Goal: Information Seeking & Learning: Learn about a topic

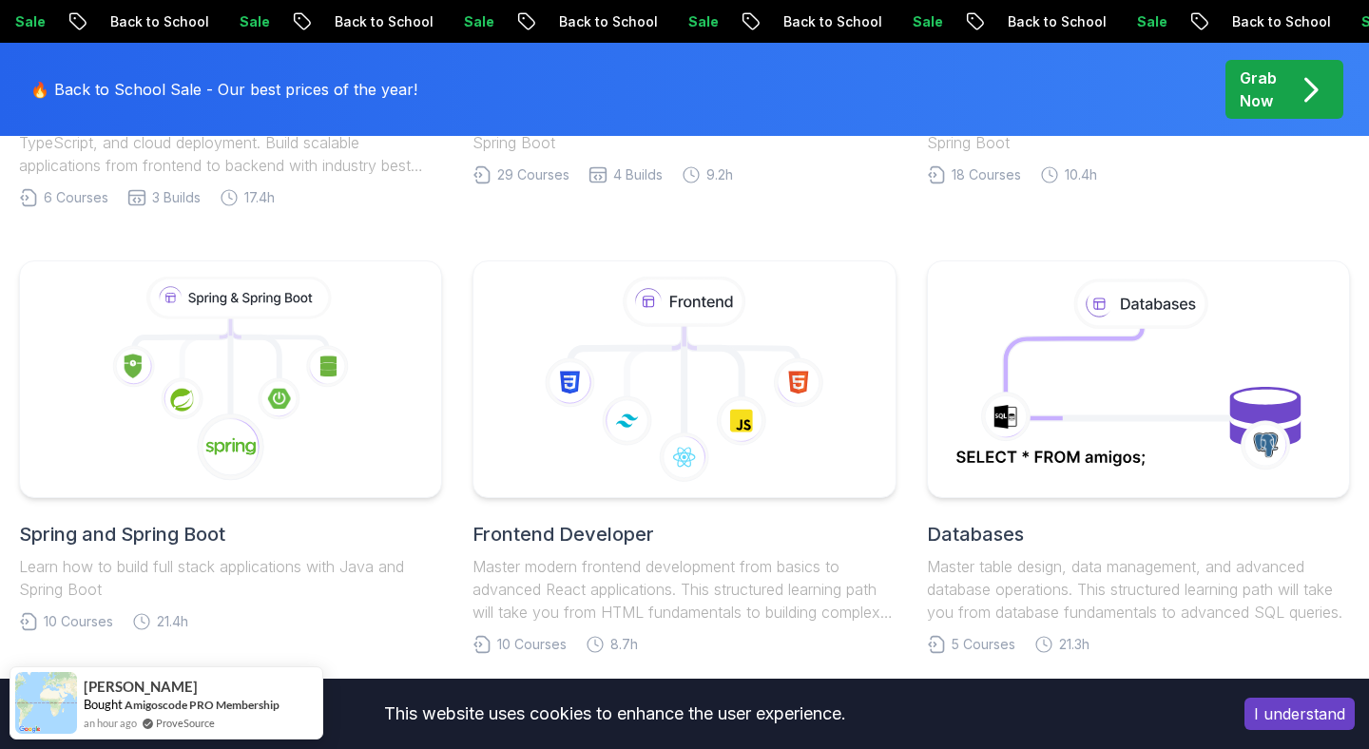
scroll to position [888, 0]
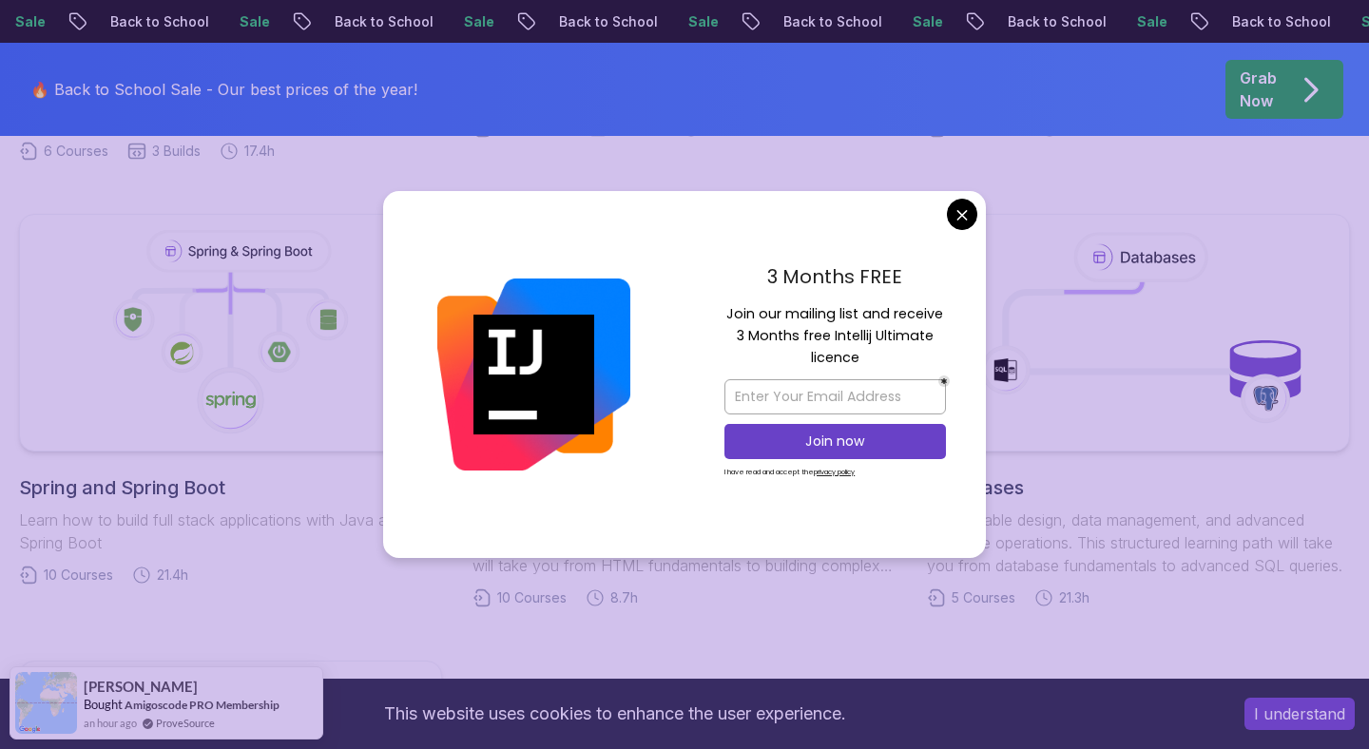
click at [959, 212] on body "Sale Back to School Sale Back to School Sale Back to School Sale Back to School…" at bounding box center [684, 592] width 1369 height 2961
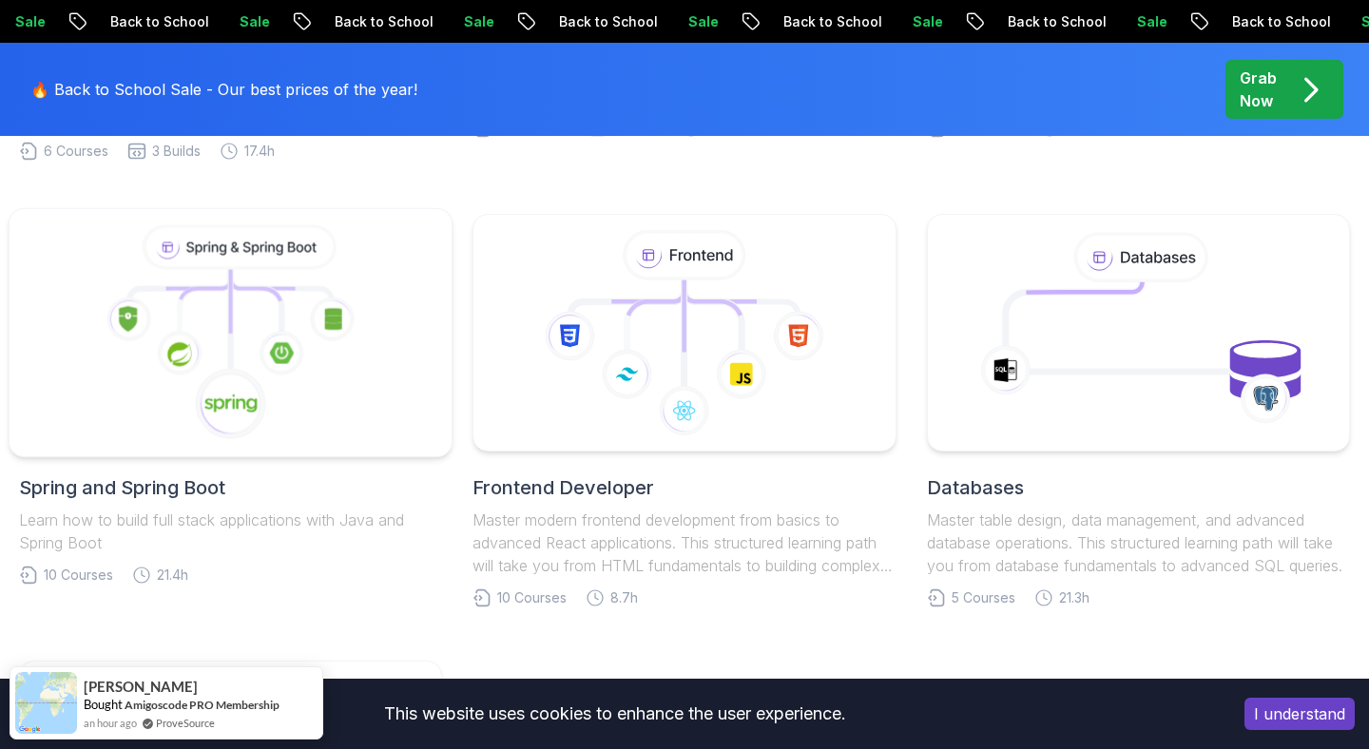
click at [219, 334] on icon at bounding box center [231, 333] width 411 height 216
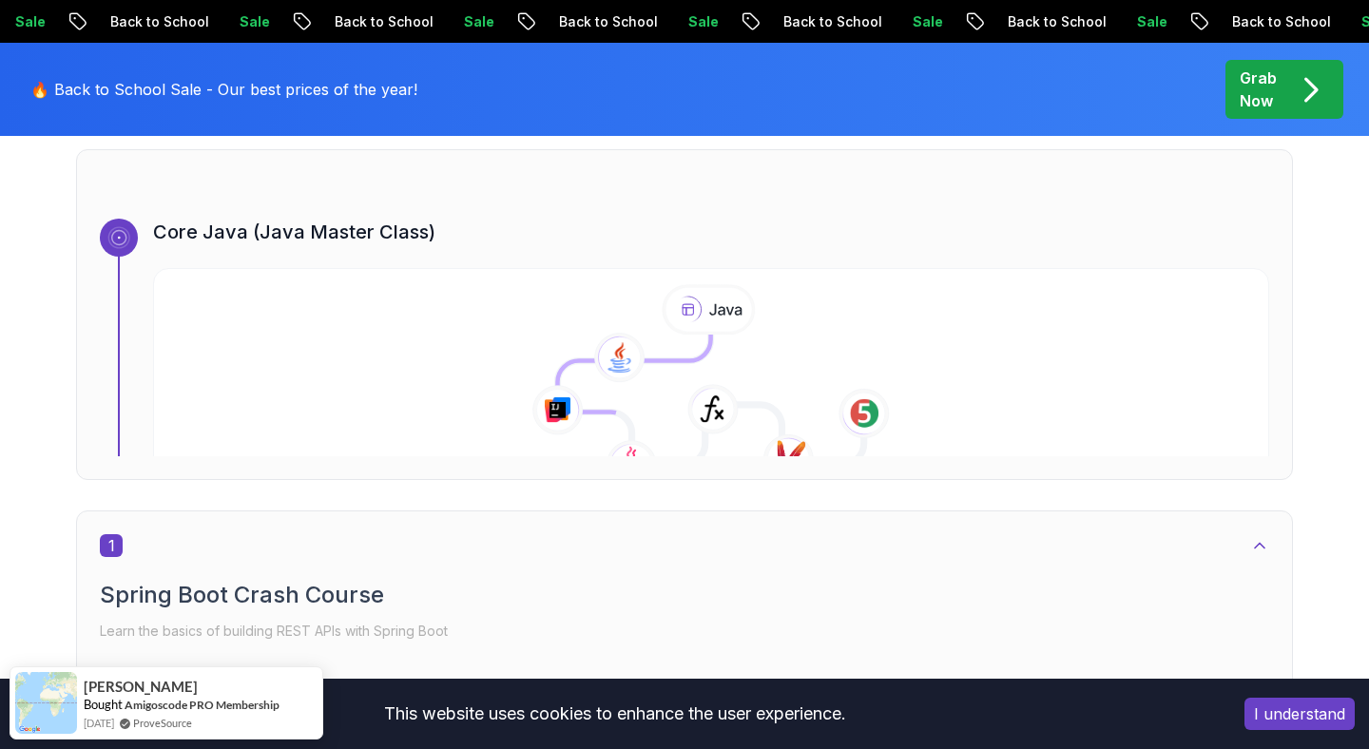
scroll to position [676, 0]
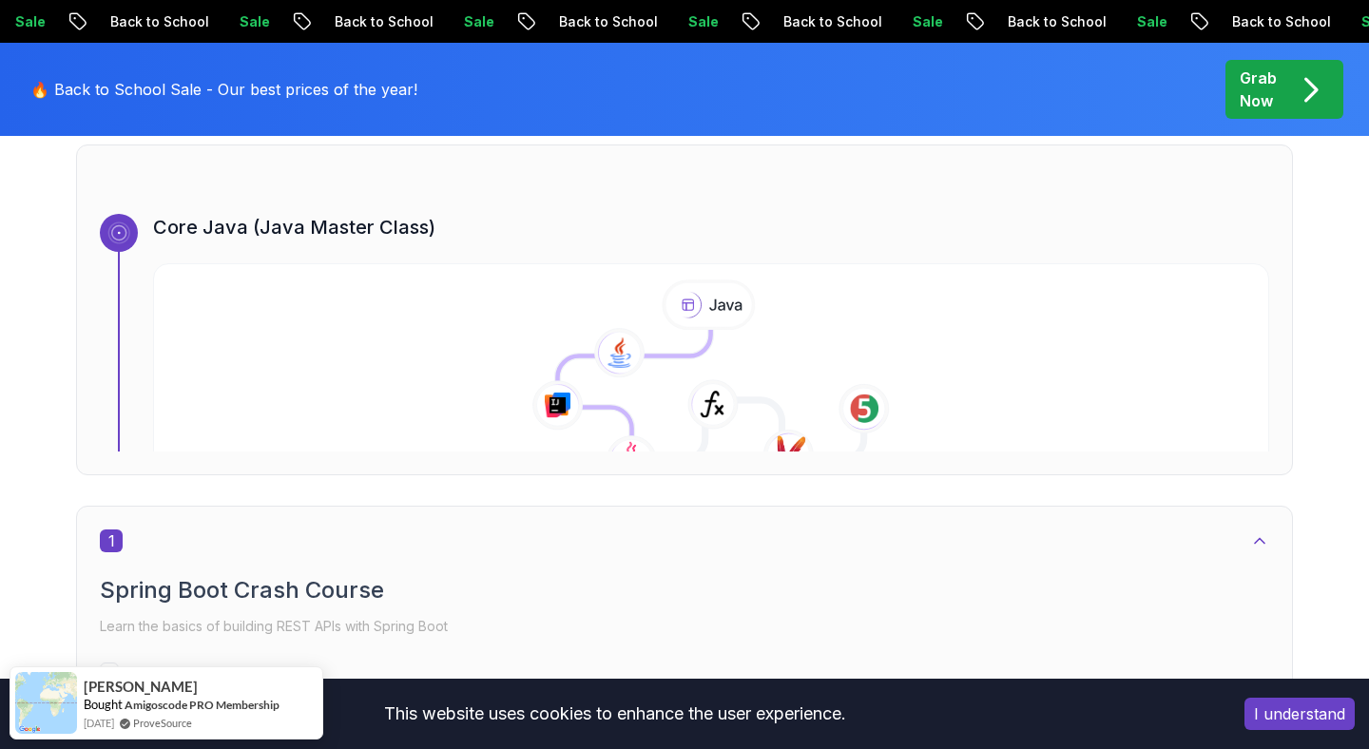
click at [211, 237] on h3 "Core Java (Java Master Class)" at bounding box center [711, 227] width 1116 height 27
click at [308, 363] on icon at bounding box center [712, 384] width 1138 height 218
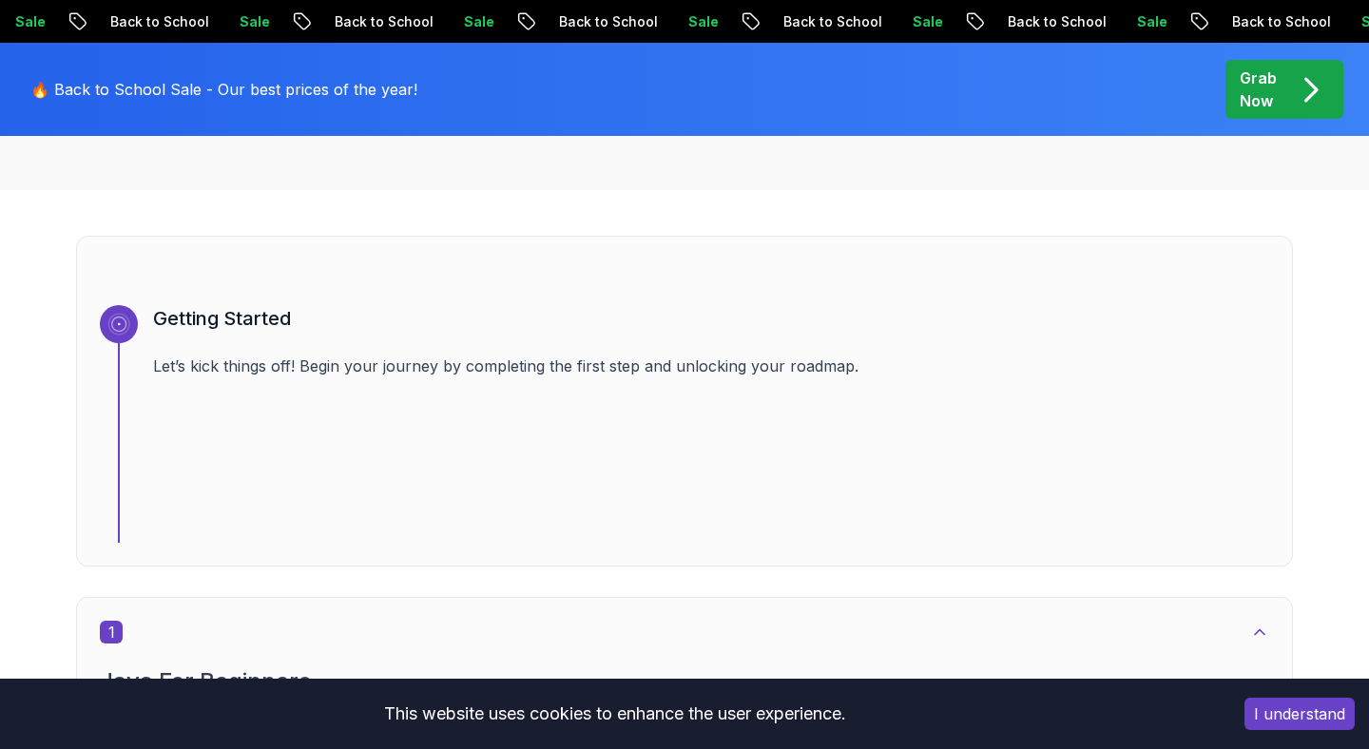
scroll to position [776, 0]
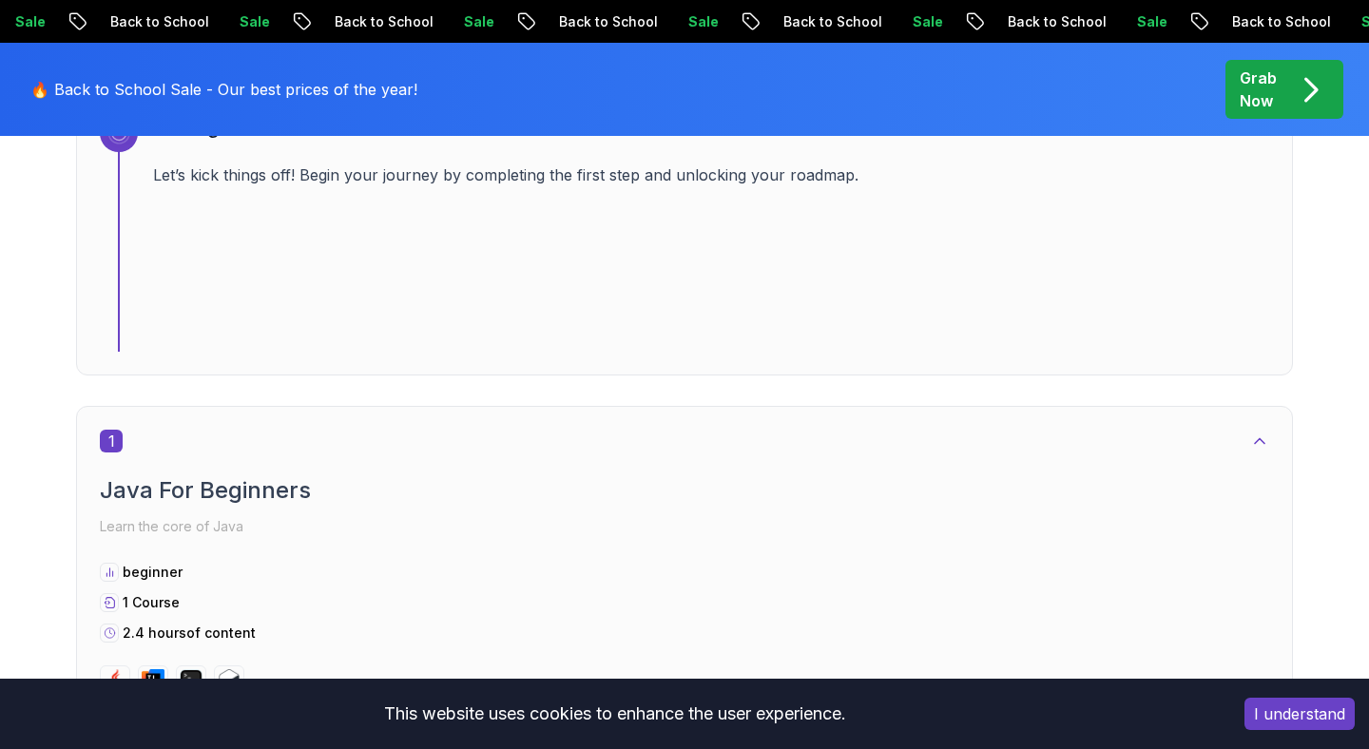
click at [304, 298] on div "Getting Started Let’s kick things off! Begin your journey by completing the fir…" at bounding box center [711, 233] width 1116 height 238
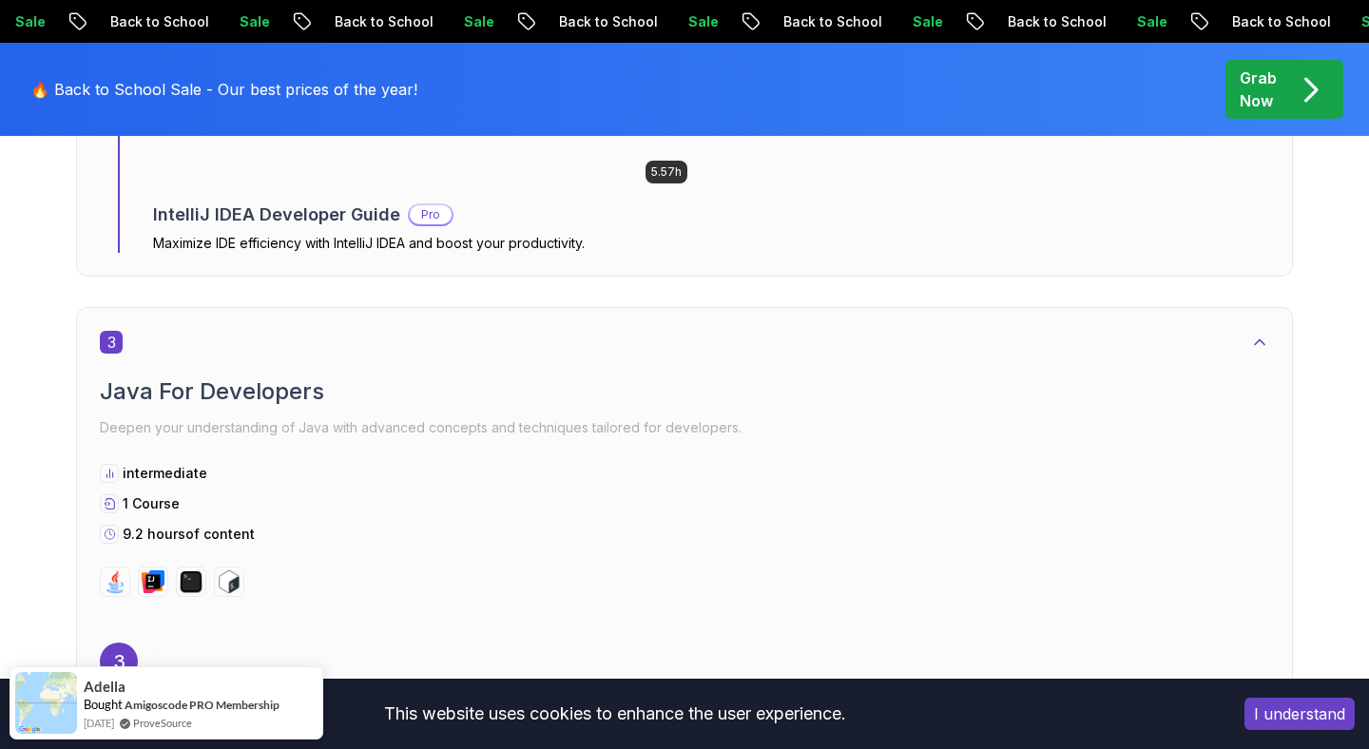
scroll to position [2094, 0]
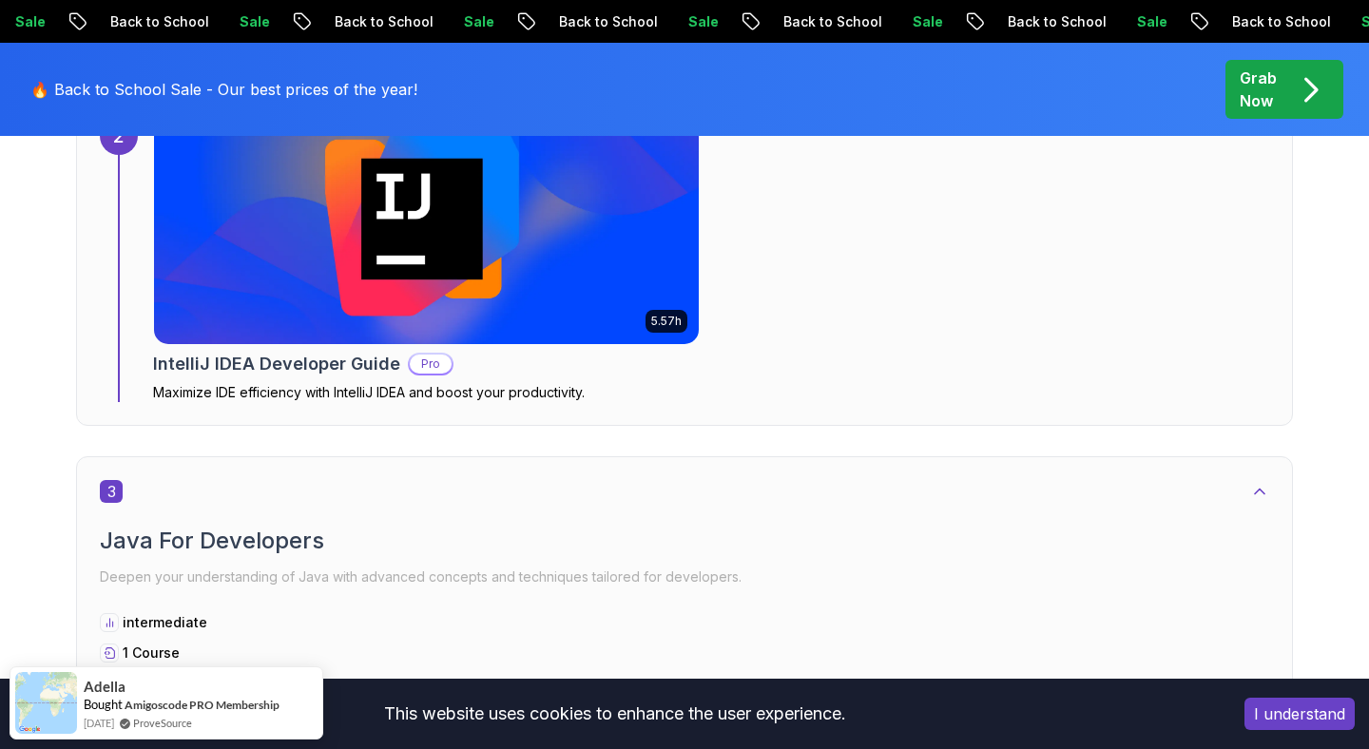
click at [314, 318] on img at bounding box center [427, 231] width 572 height 238
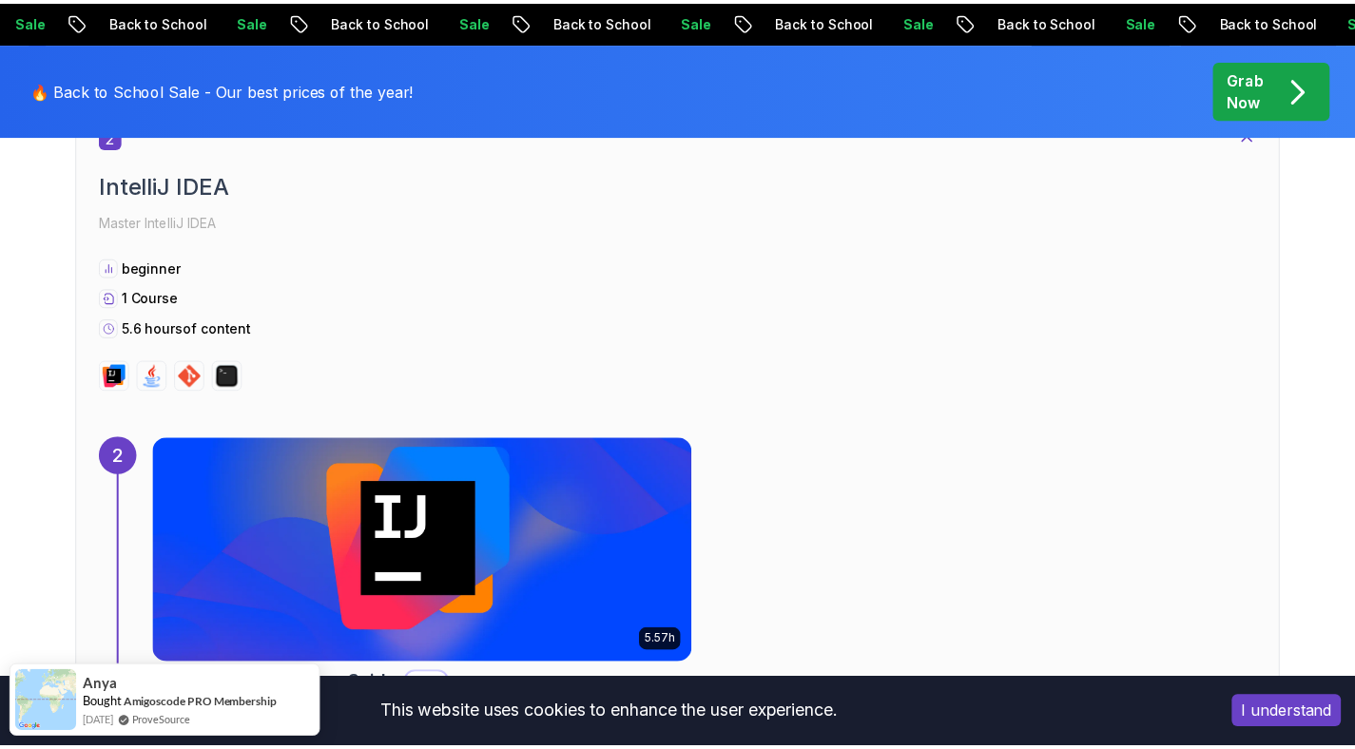
scroll to position [2094, 0]
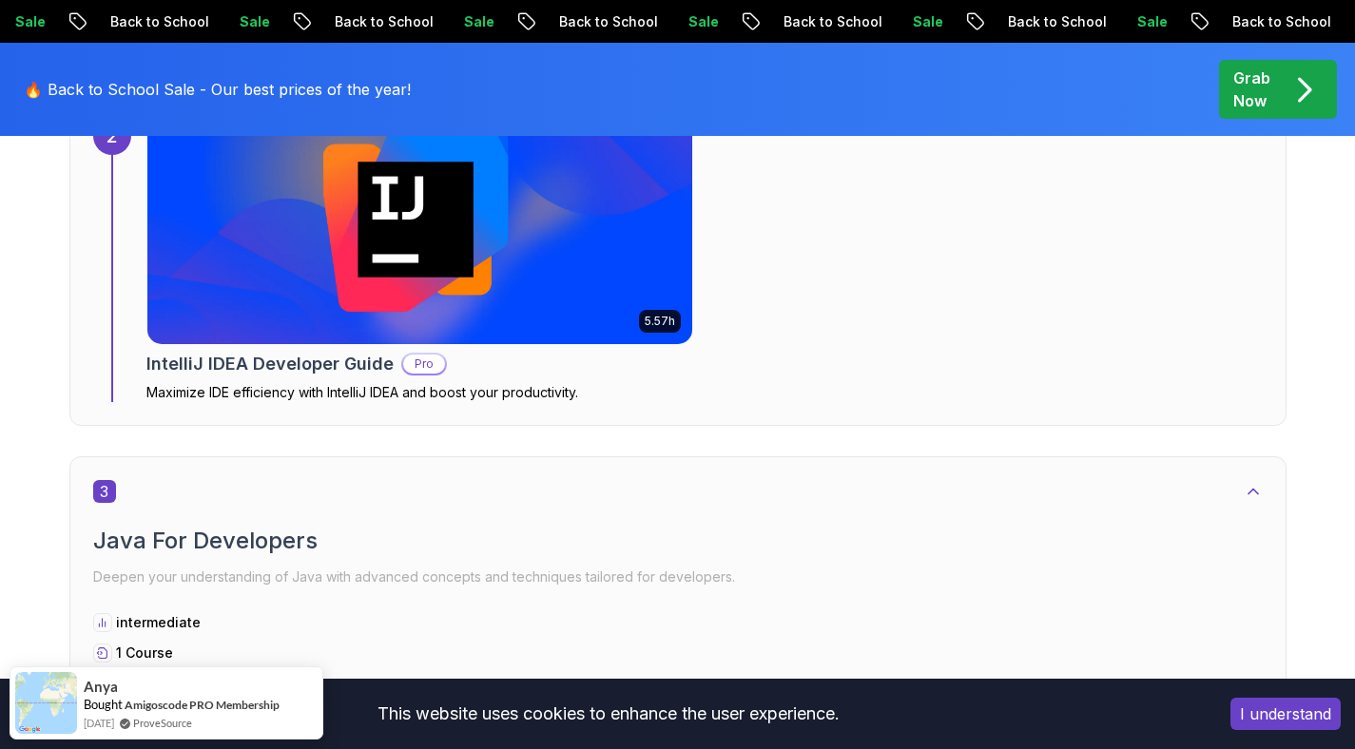
click at [1290, 91] on icon "pre-order" at bounding box center [1303, 89] width 37 height 37
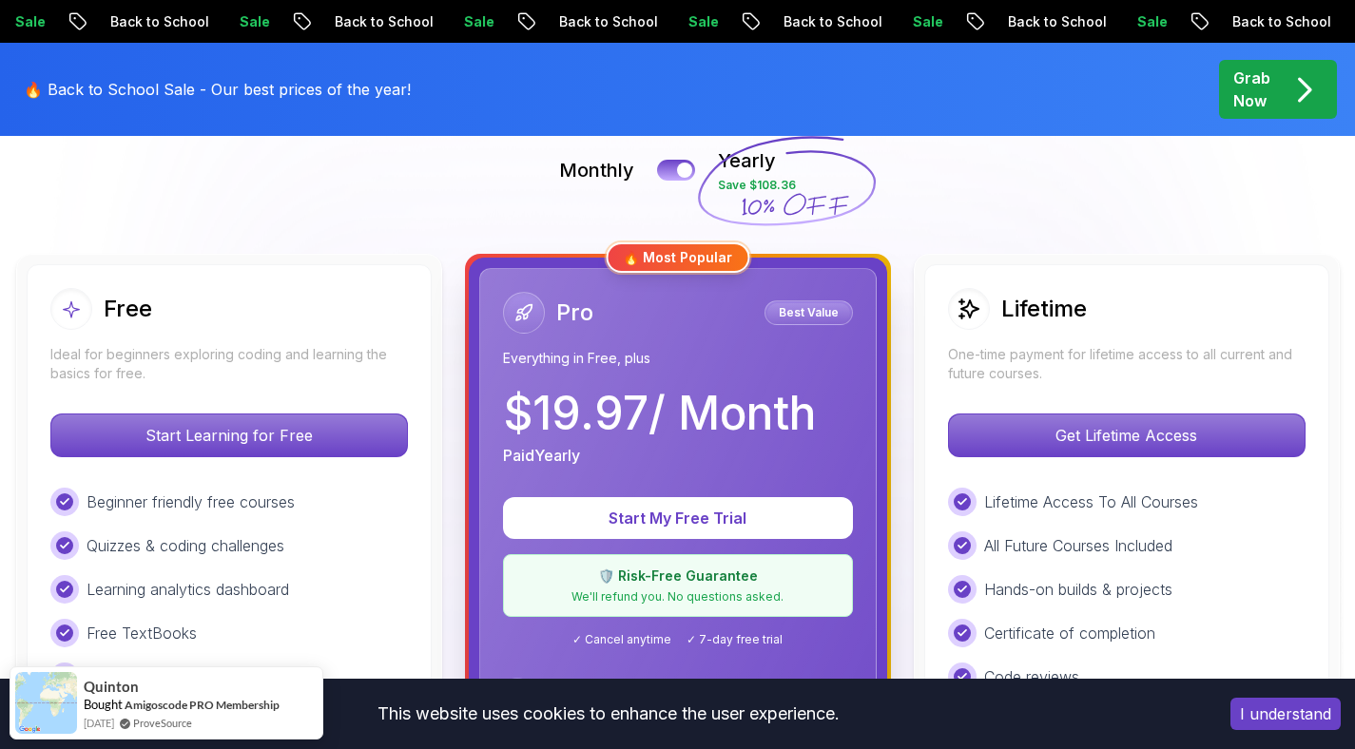
scroll to position [428, 0]
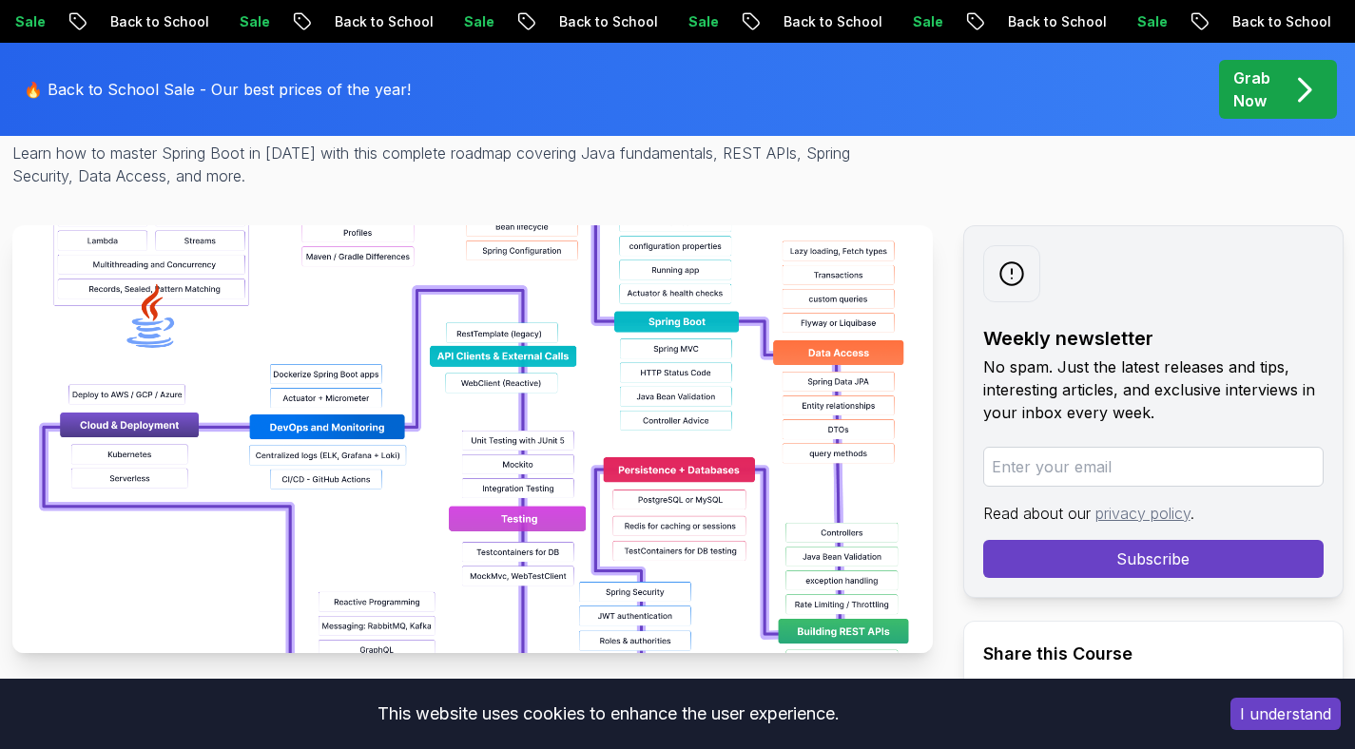
scroll to position [262, 0]
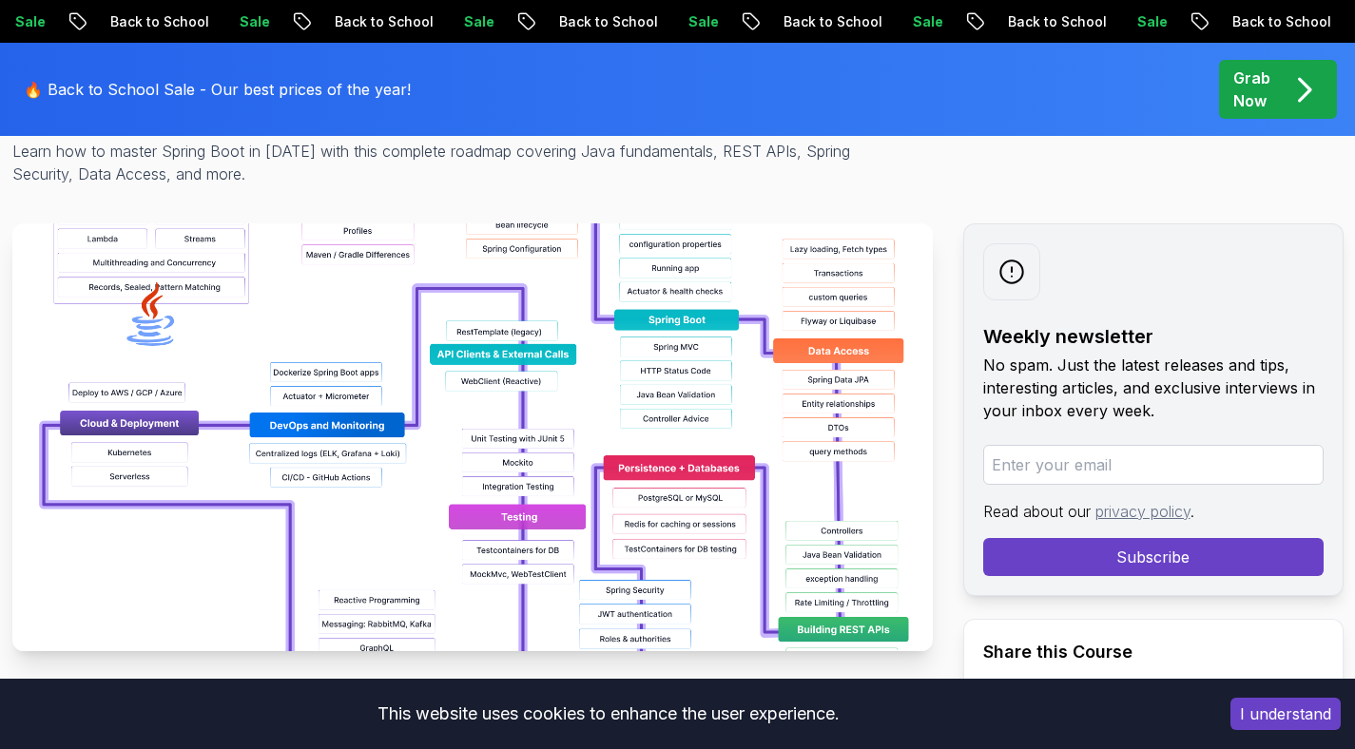
click at [735, 338] on img at bounding box center [472, 437] width 920 height 428
click at [640, 349] on img at bounding box center [472, 437] width 920 height 428
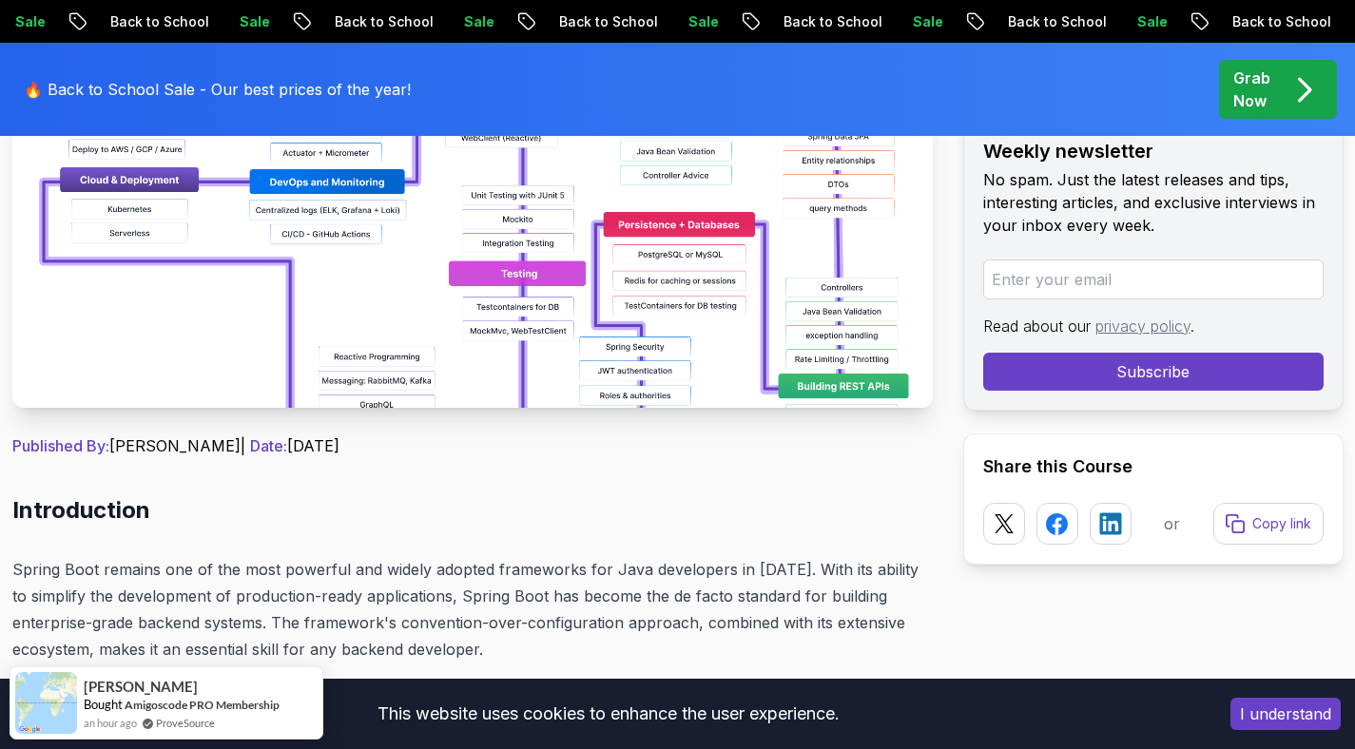
scroll to position [355, 0]
